Goal: Check status: Check status

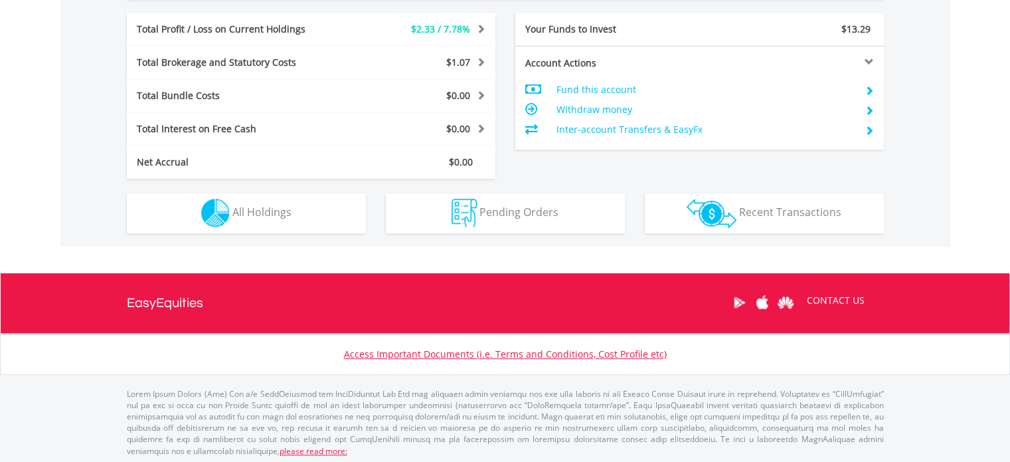
scroll to position [660, 0]
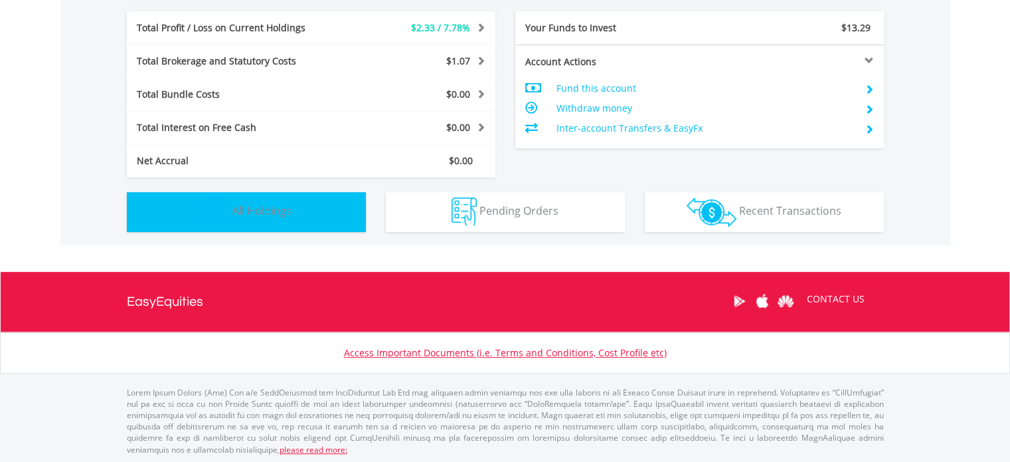
click at [252, 213] on span "All Holdings" at bounding box center [261, 210] width 59 height 15
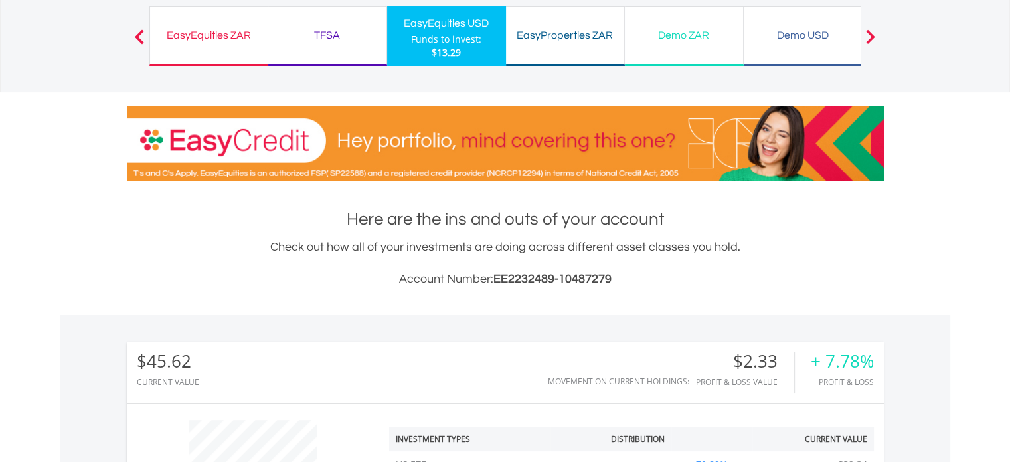
scroll to position [96, 0]
click at [223, 37] on div "EasyEquities ZAR" at bounding box center [209, 36] width 102 height 19
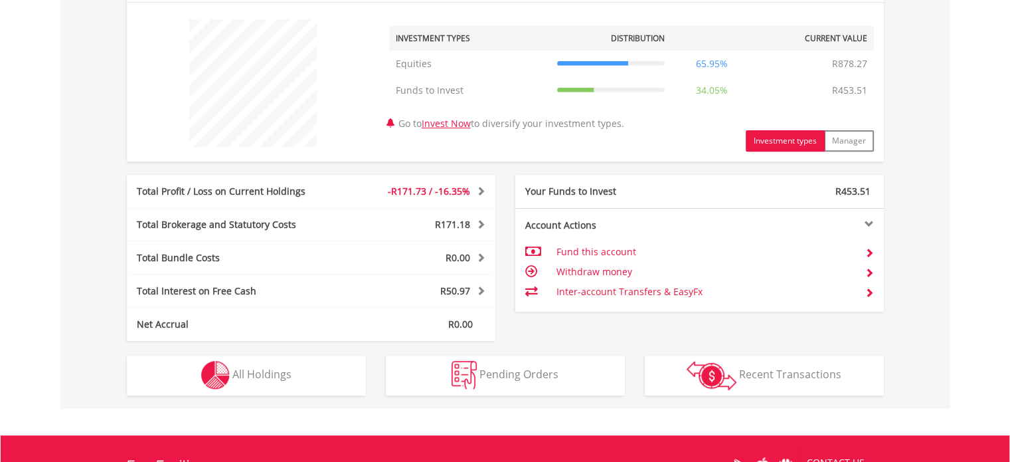
scroll to position [660, 0]
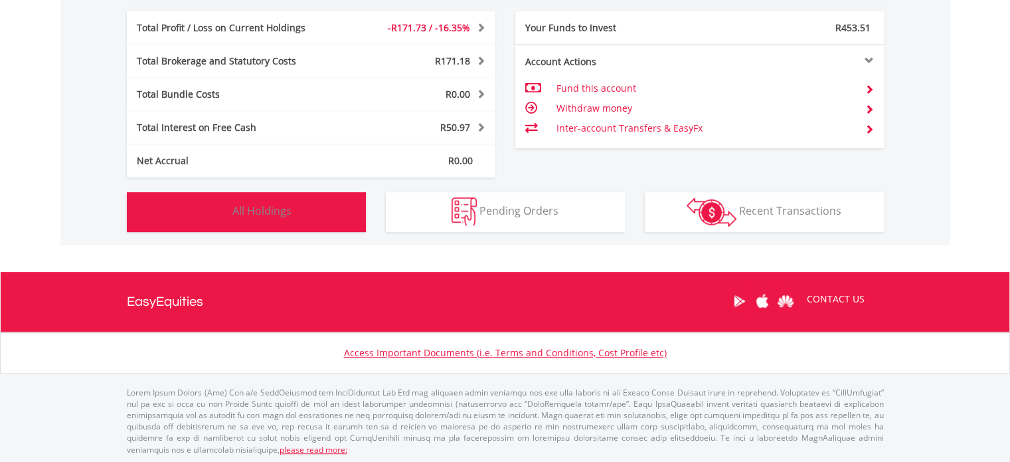
click at [278, 207] on span "All Holdings" at bounding box center [261, 210] width 59 height 15
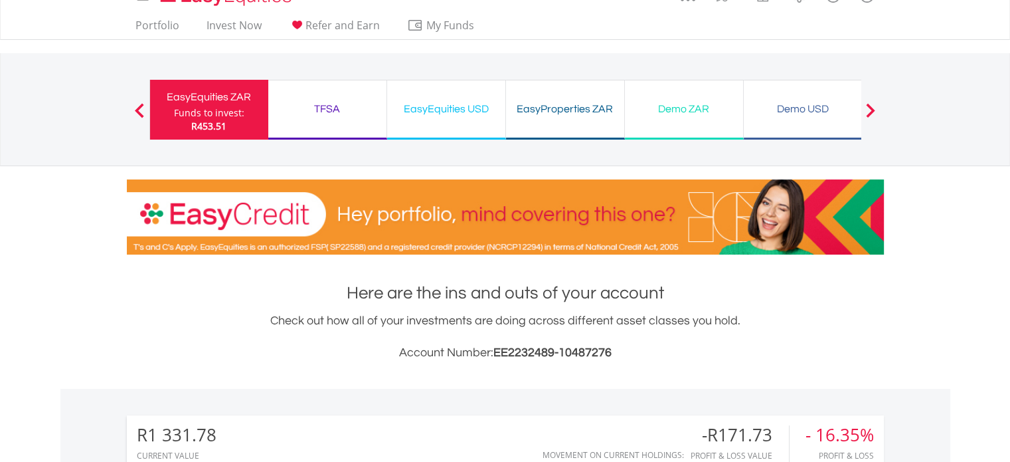
scroll to position [22, 0]
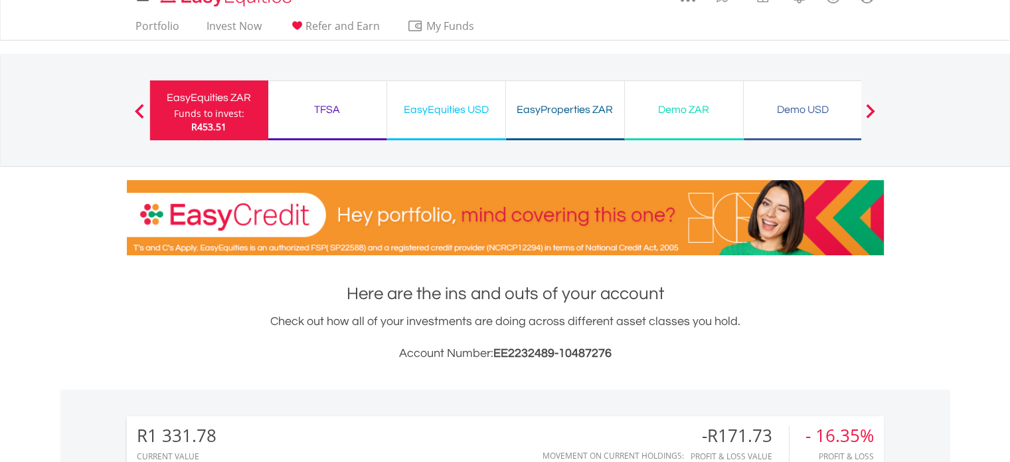
click at [470, 103] on div "EasyEquities USD" at bounding box center [446, 109] width 102 height 19
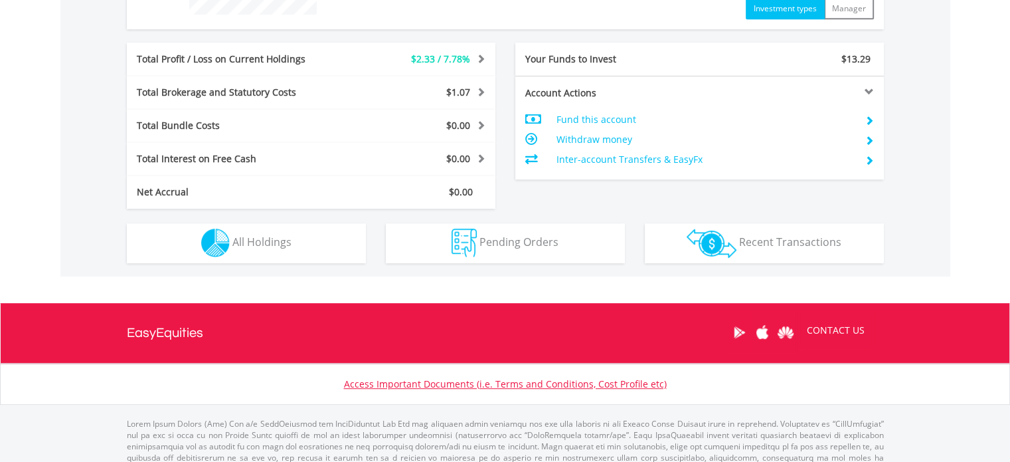
scroll to position [660, 0]
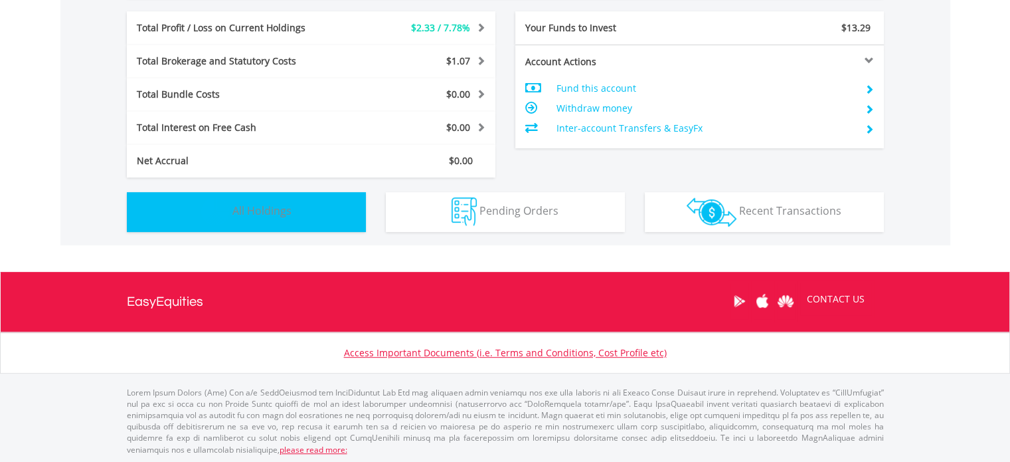
click at [289, 227] on button "Holdings All Holdings" at bounding box center [246, 212] width 239 height 40
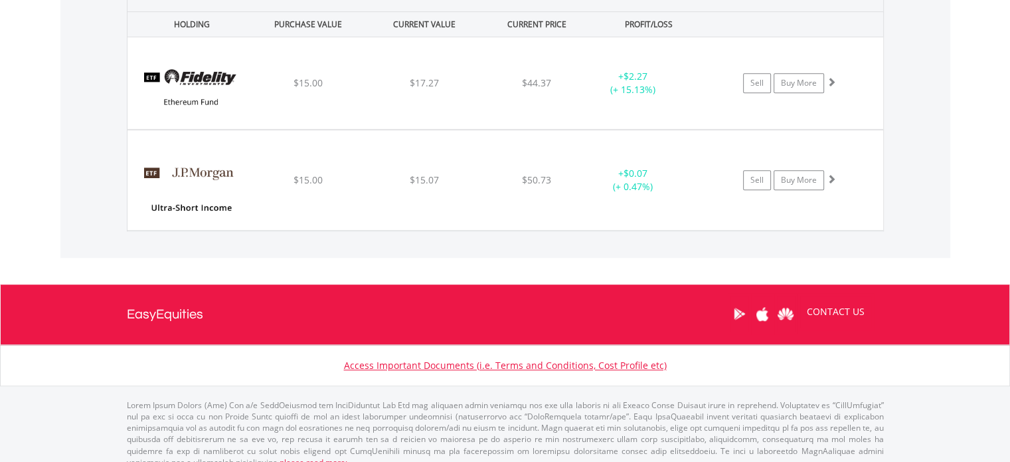
scroll to position [917, 0]
